Goal: Book appointment/travel/reservation

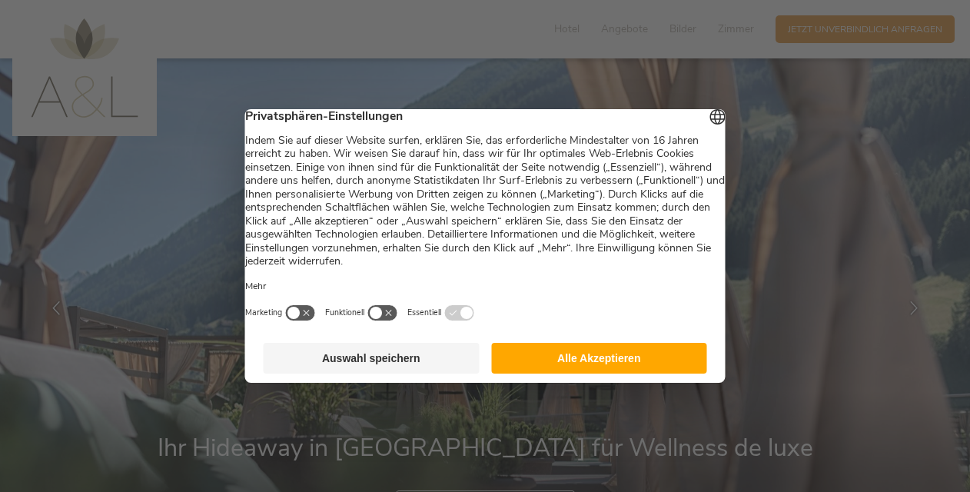
click at [589, 371] on button "Alle Akzeptieren" at bounding box center [599, 358] width 216 height 31
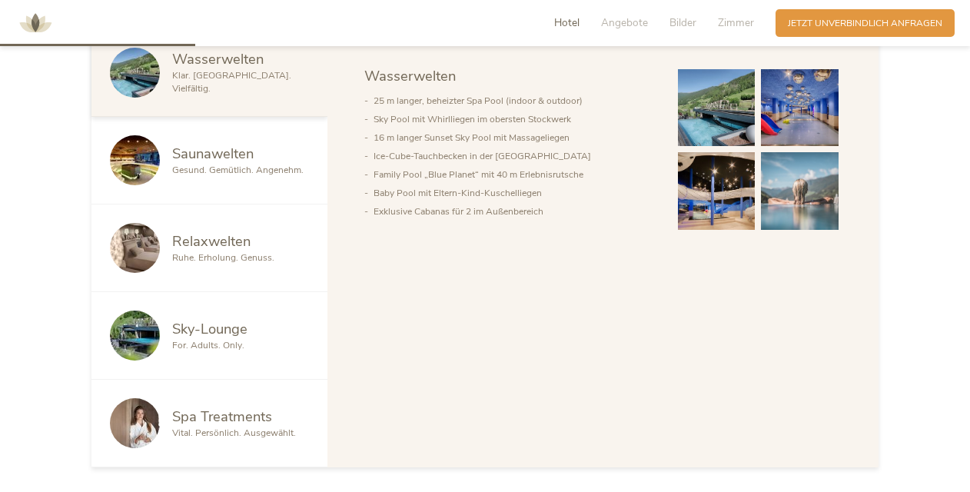
scroll to position [820, 0]
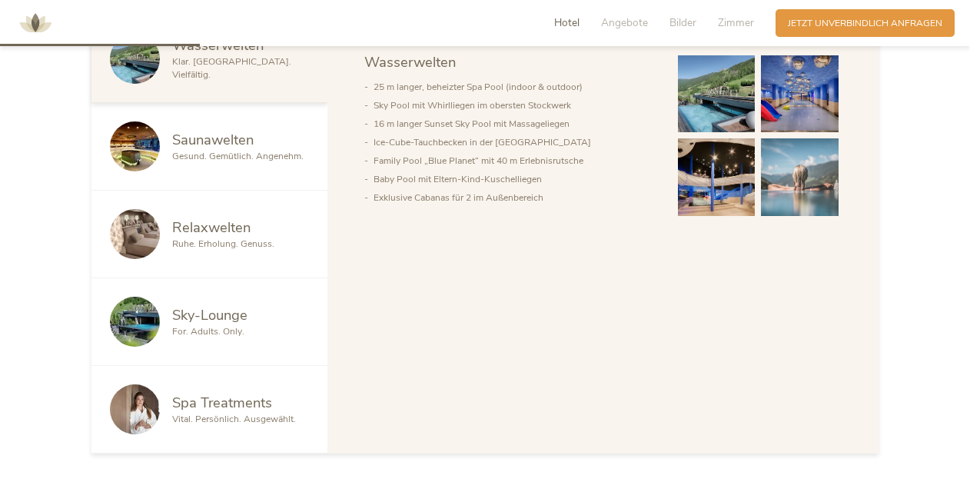
click at [261, 160] on span "Gesund. Gemütlich. Angenehm." at bounding box center [237, 156] width 131 height 12
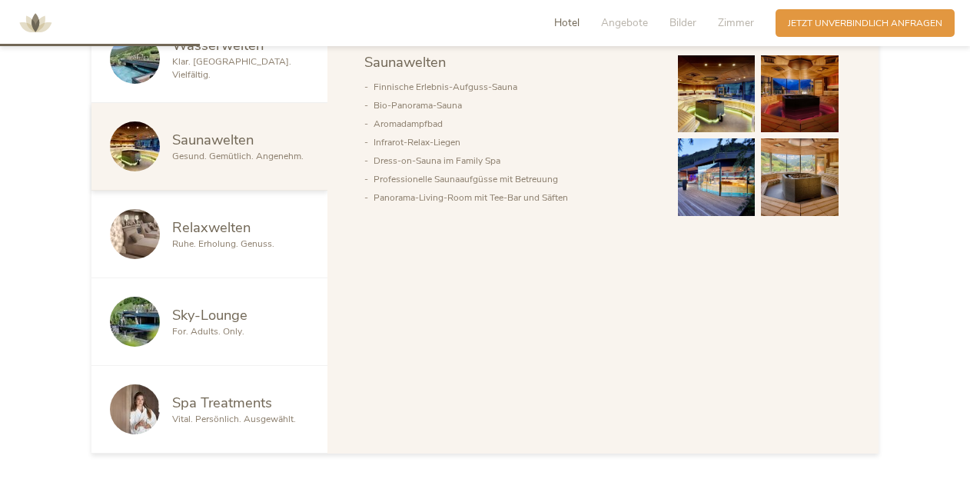
click at [712, 101] on img at bounding box center [717, 94] width 78 height 78
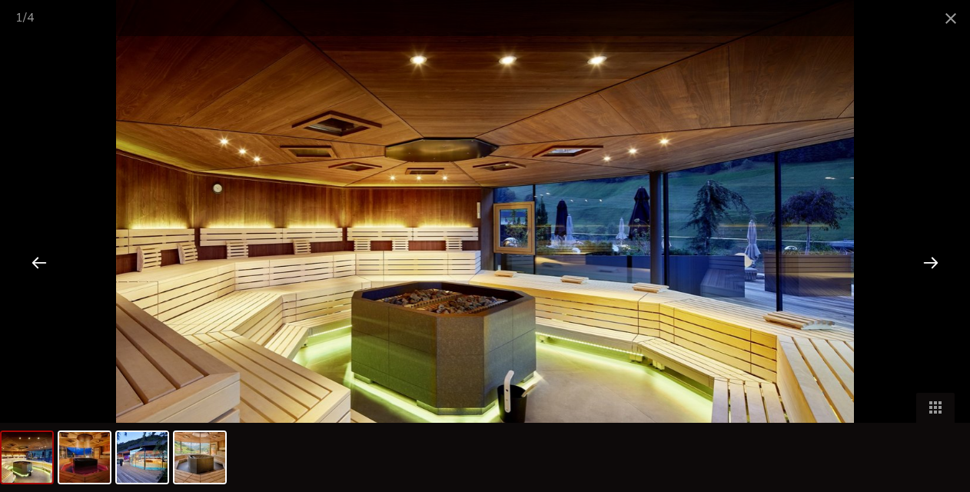
click at [928, 264] on div at bounding box center [931, 262] width 48 height 48
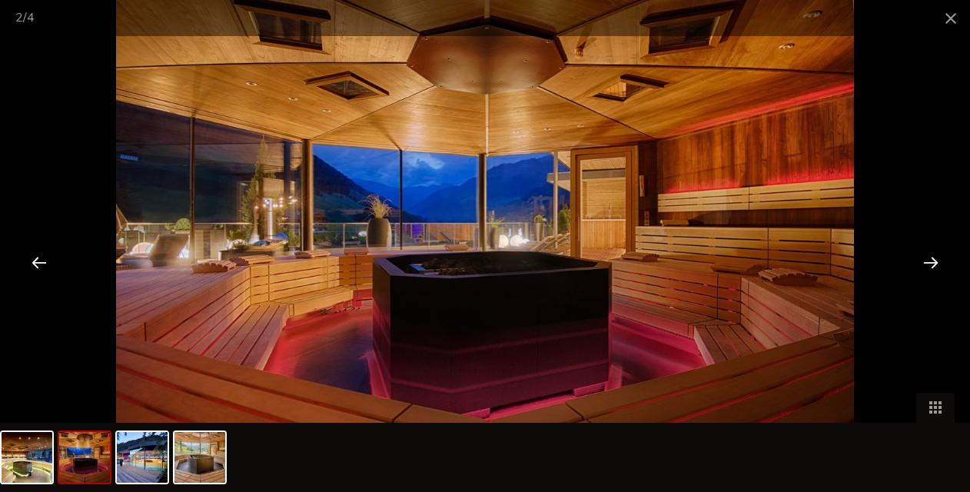
click at [928, 258] on div at bounding box center [931, 262] width 48 height 48
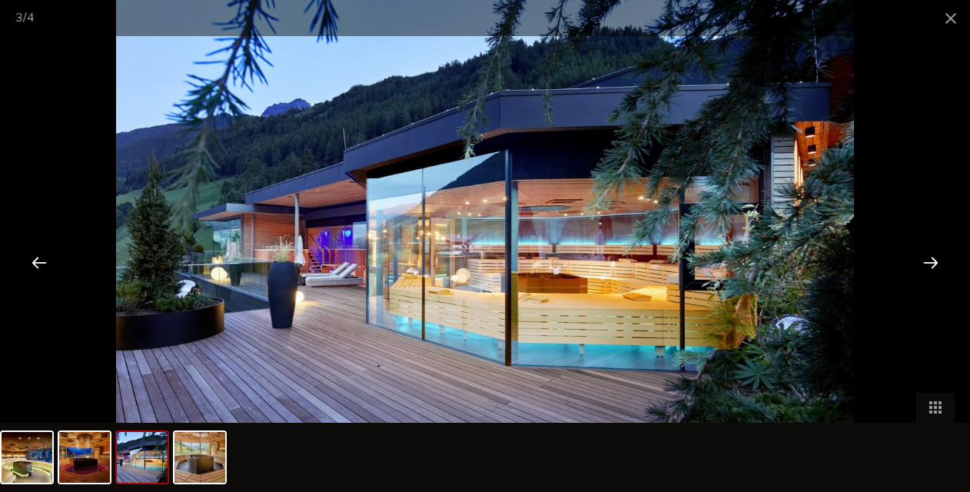
click at [928, 258] on div at bounding box center [931, 262] width 48 height 48
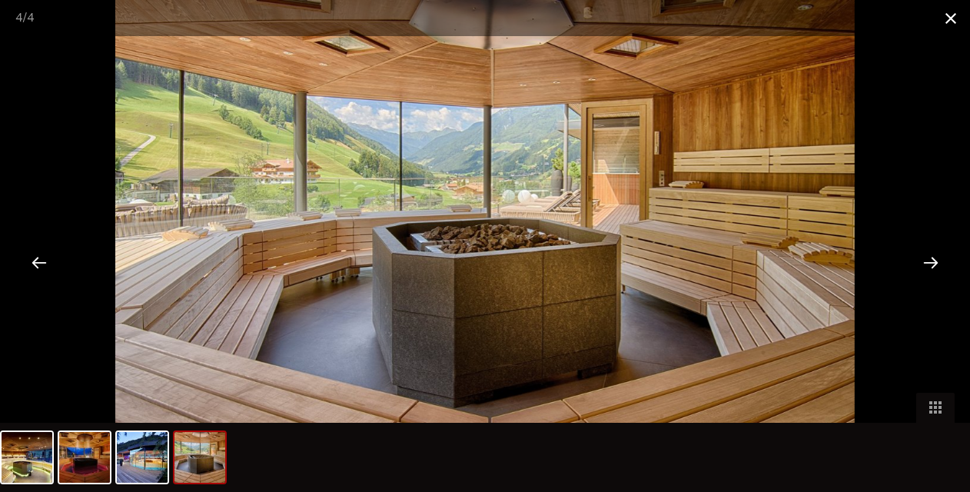
click at [944, 13] on span at bounding box center [950, 18] width 38 height 36
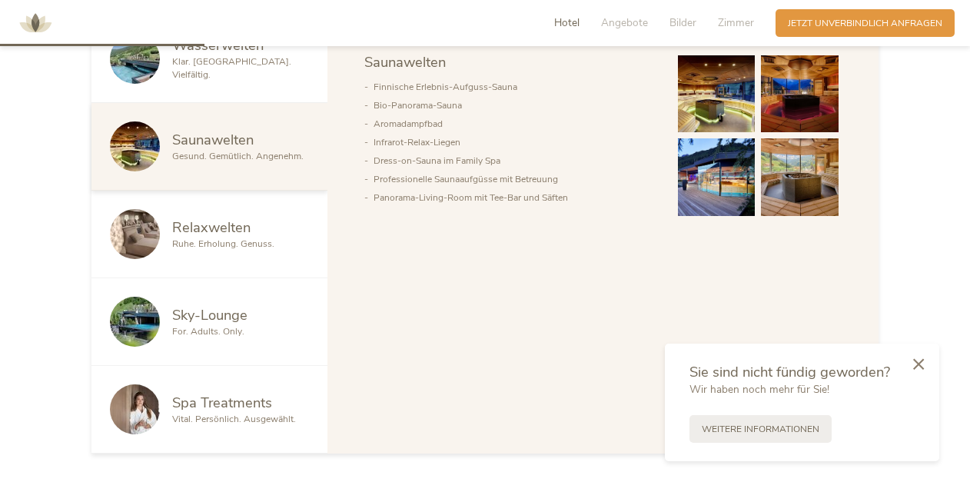
scroll to position [844, 0]
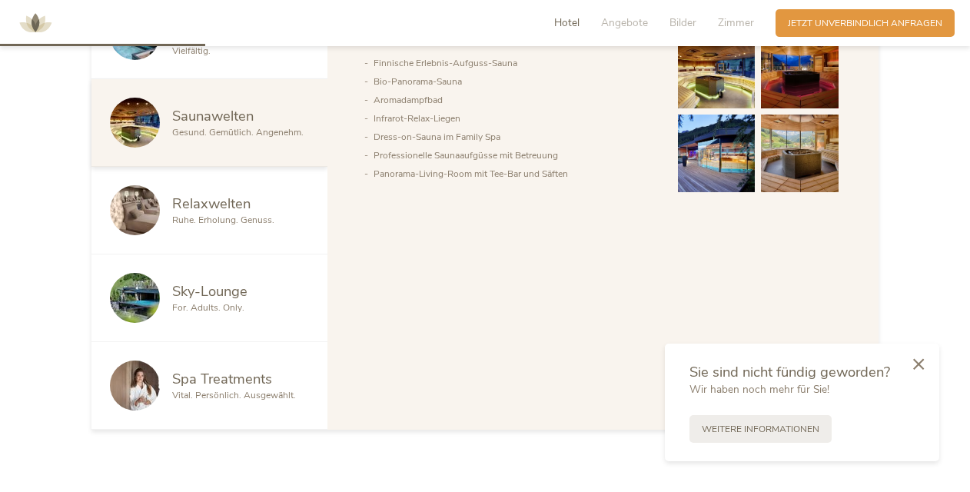
click at [223, 281] on span "Sky-Lounge" at bounding box center [209, 290] width 75 height 19
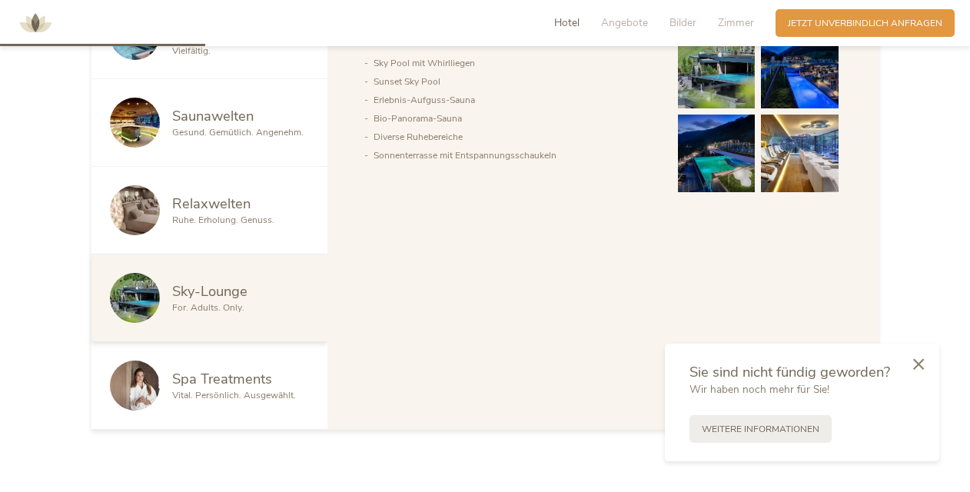
click at [715, 63] on img at bounding box center [717, 71] width 78 height 78
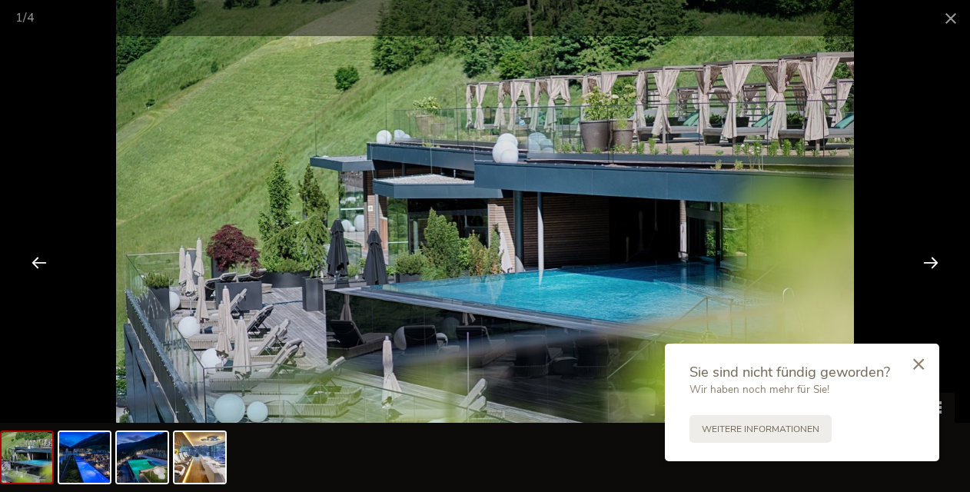
click at [933, 261] on div at bounding box center [931, 262] width 48 height 48
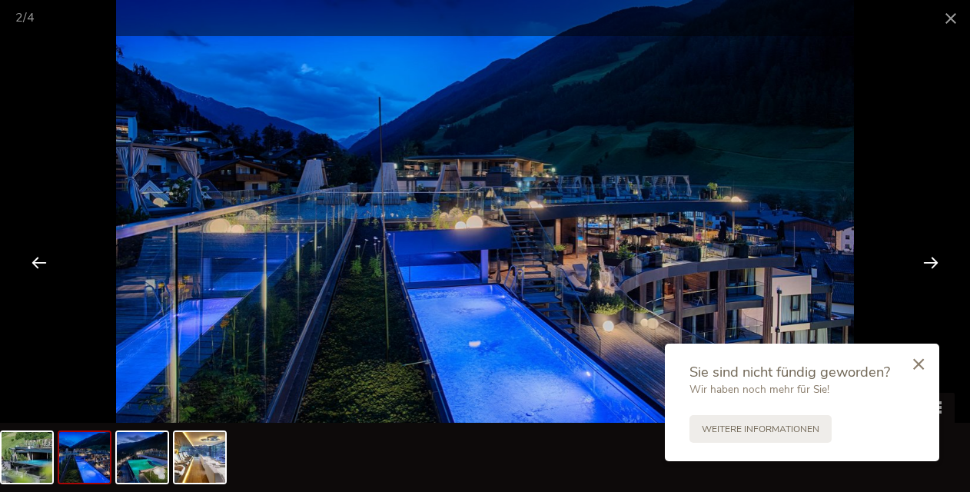
click at [933, 261] on div at bounding box center [931, 262] width 48 height 48
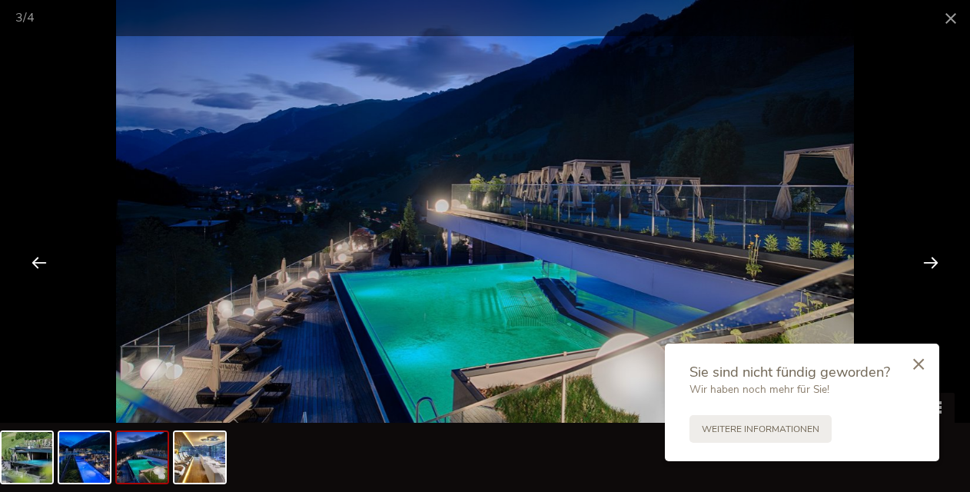
click at [933, 261] on div at bounding box center [931, 262] width 48 height 48
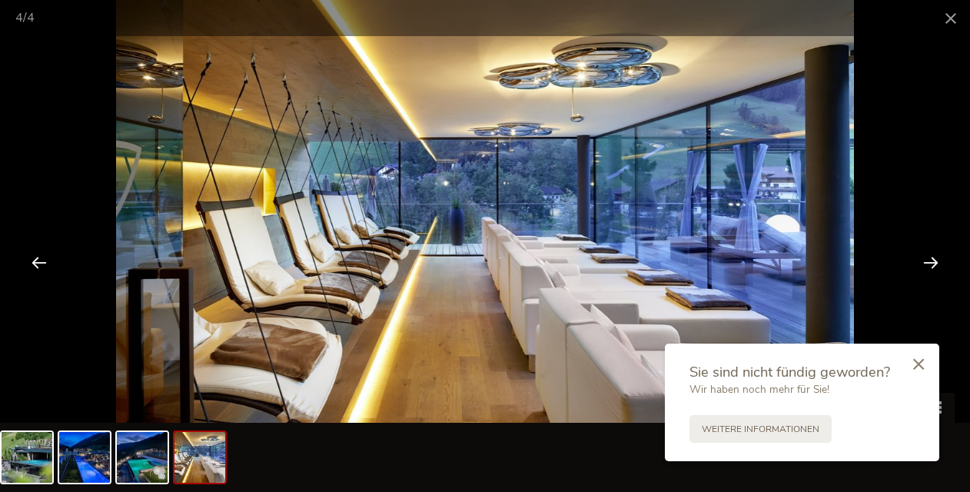
click at [933, 261] on div at bounding box center [931, 262] width 48 height 48
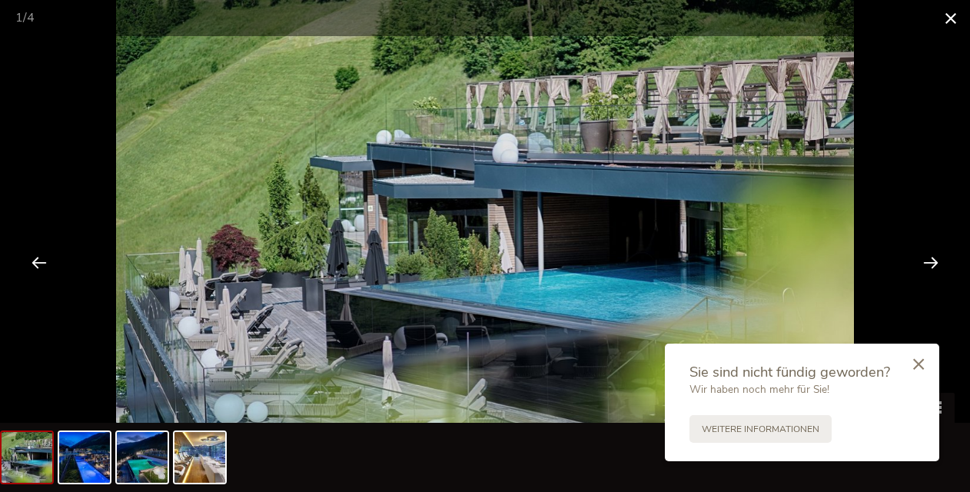
click at [955, 26] on span at bounding box center [950, 18] width 38 height 36
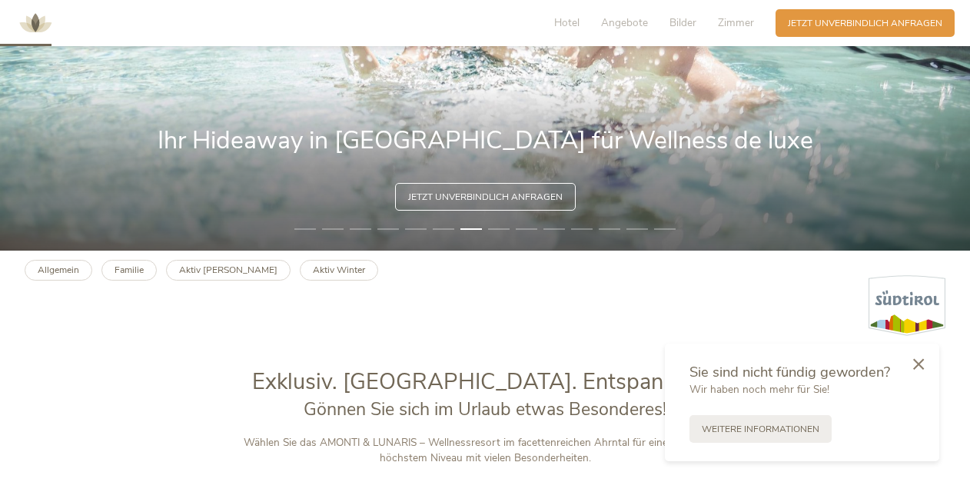
scroll to position [0, 0]
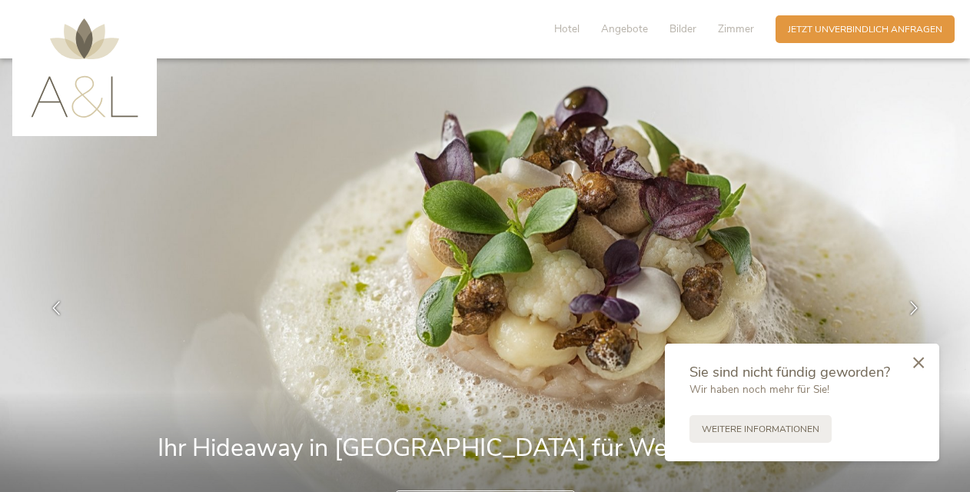
click at [918, 369] on div at bounding box center [918, 363] width 41 height 43
